Goal: Task Accomplishment & Management: Use online tool/utility

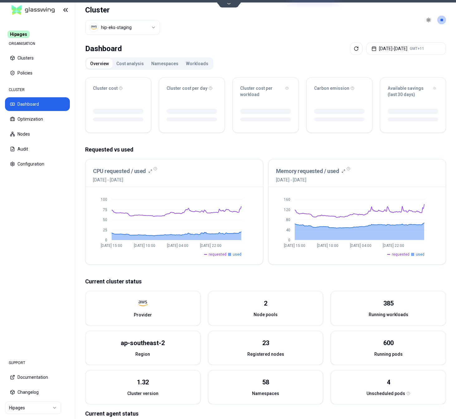
click at [143, 27] on html "Hipages ORGANISATION Clusters Policies CLUSTER Dashboard Optimization Nodes Aud…" at bounding box center [228, 209] width 456 height 419
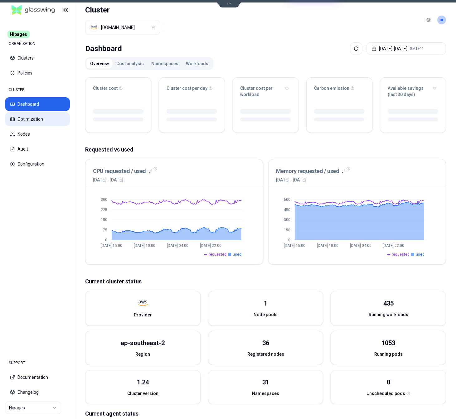
click at [51, 120] on button "Optimization" at bounding box center [37, 119] width 65 height 14
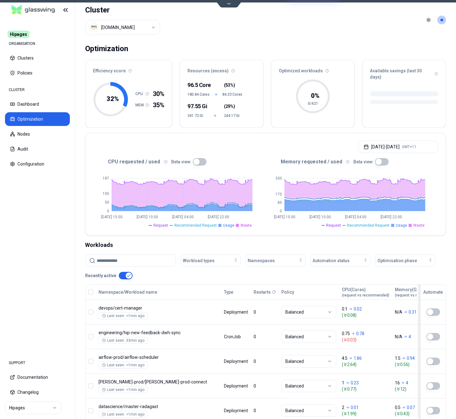
click at [197, 158] on button "button" at bounding box center [200, 161] width 14 height 7
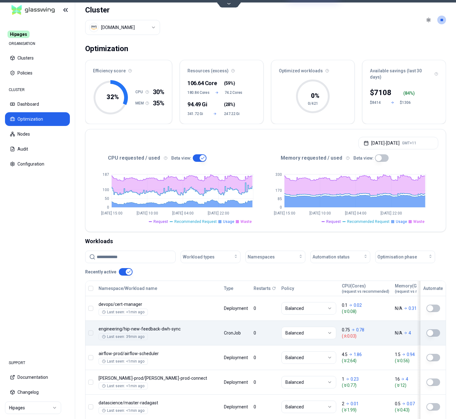
type button "on"
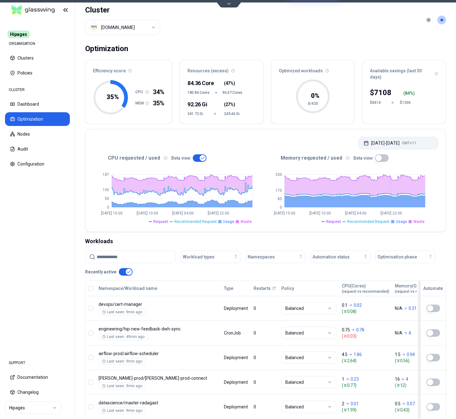
click at [411, 140] on button "[DATE] - [DATE] GMT+11" at bounding box center [398, 143] width 80 height 12
